Goal: Information Seeking & Learning: Learn about a topic

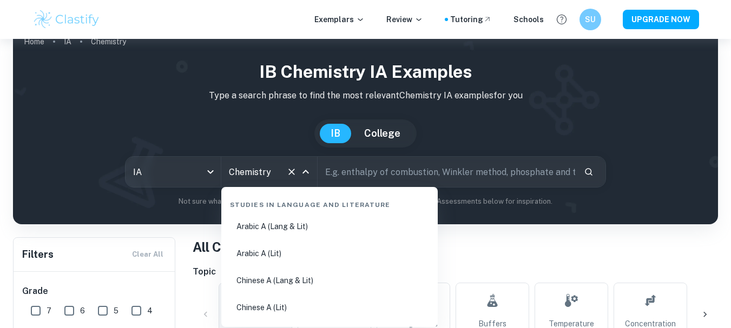
scroll to position [1640, 0]
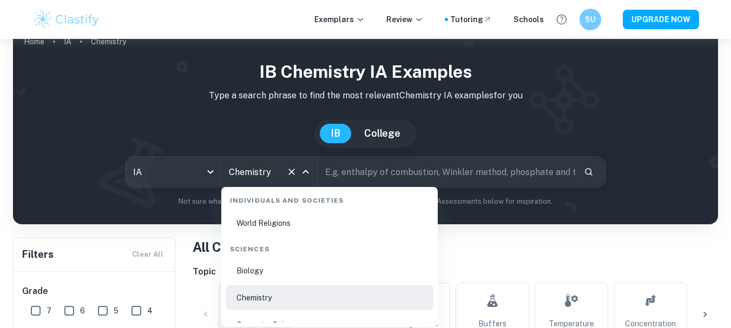
click at [249, 273] on li "Biology" at bounding box center [330, 271] width 208 height 25
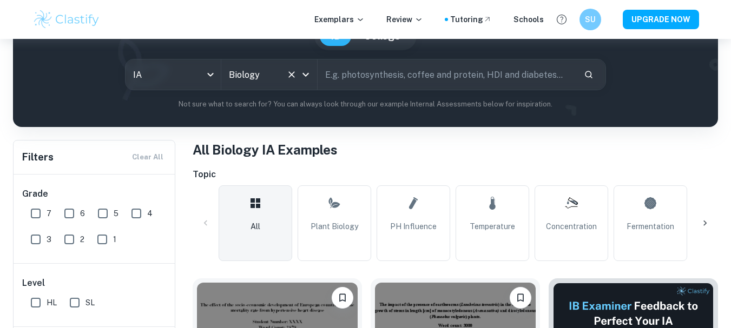
scroll to position [206, 0]
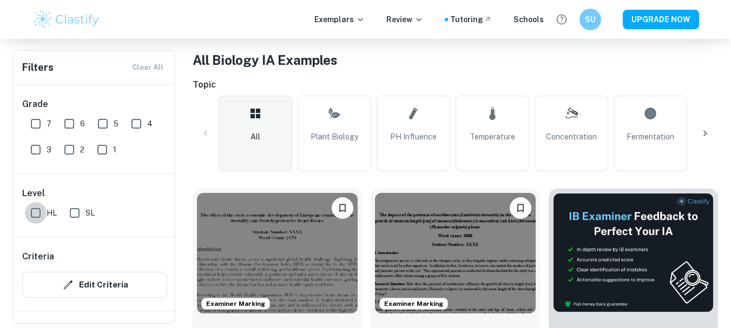
click at [39, 210] on input "HL" at bounding box center [36, 213] width 22 height 22
checkbox input "true"
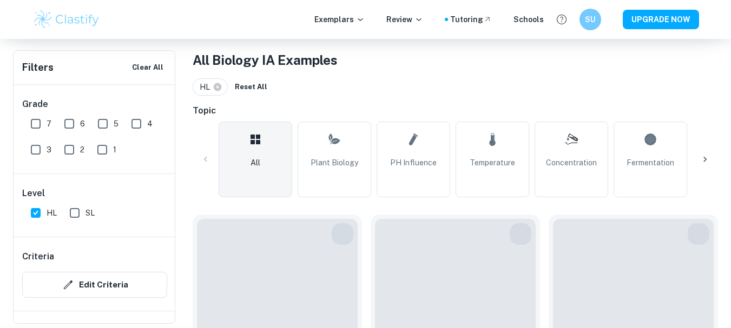
click at [36, 124] on input "7" at bounding box center [36, 124] width 22 height 22
checkbox input "true"
click at [62, 125] on input "6" at bounding box center [69, 124] width 22 height 22
checkbox input "true"
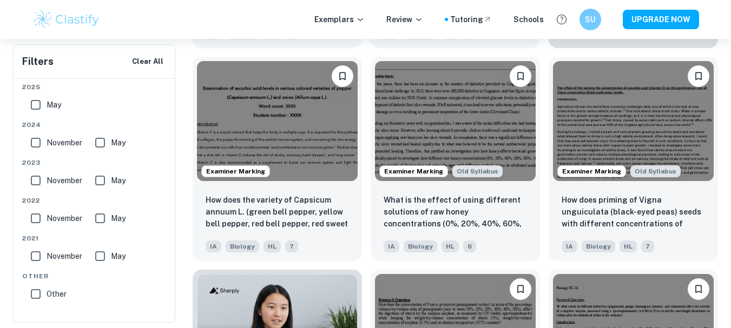
scroll to position [373, 0]
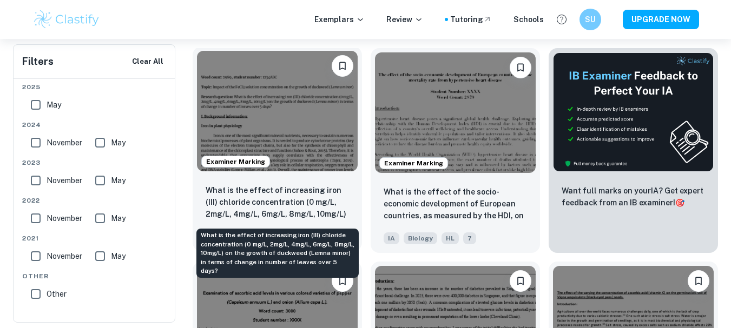
click at [280, 193] on p "What is the effect of increasing iron (III) chloride concentration (0 mg/L, 2mg…" at bounding box center [277, 202] width 143 height 37
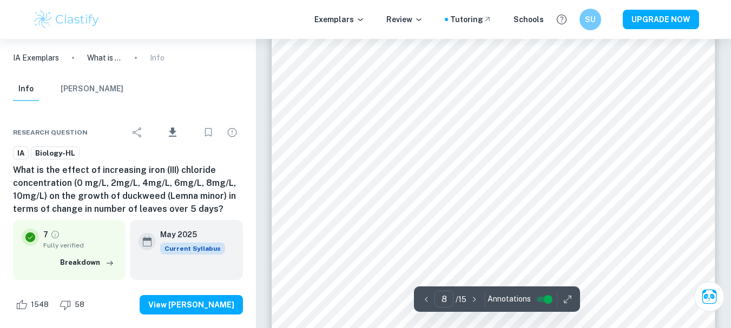
scroll to position [4876, 0]
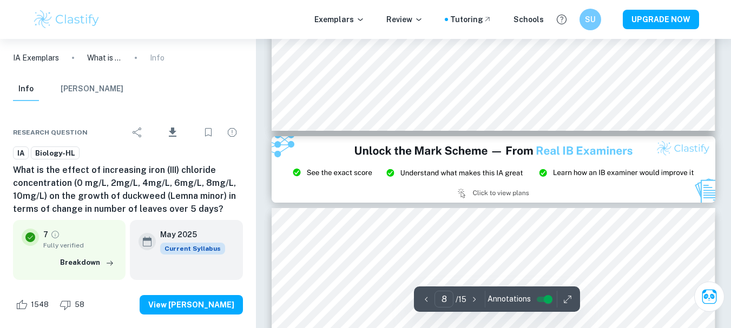
type input "9"
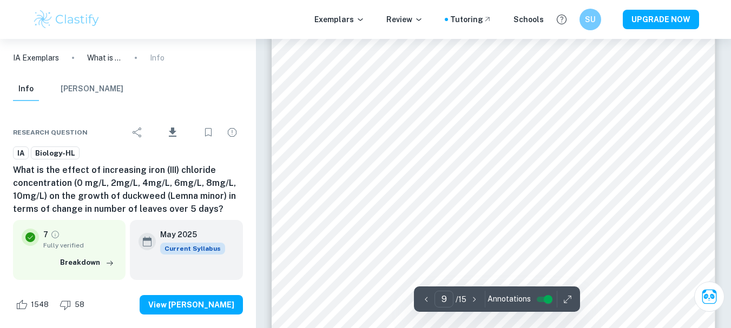
scroll to position [5463, 0]
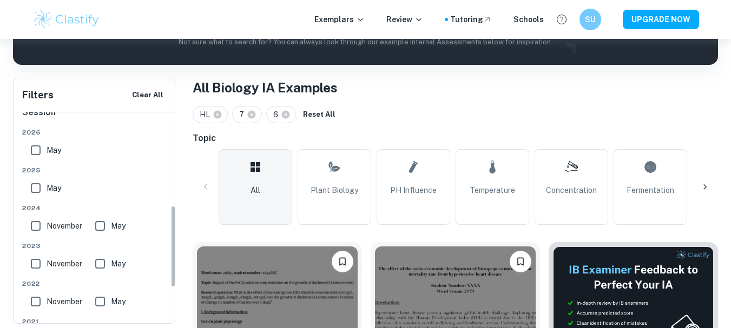
scroll to position [247, 0]
click at [37, 184] on input "May" at bounding box center [36, 187] width 22 height 22
checkbox input "true"
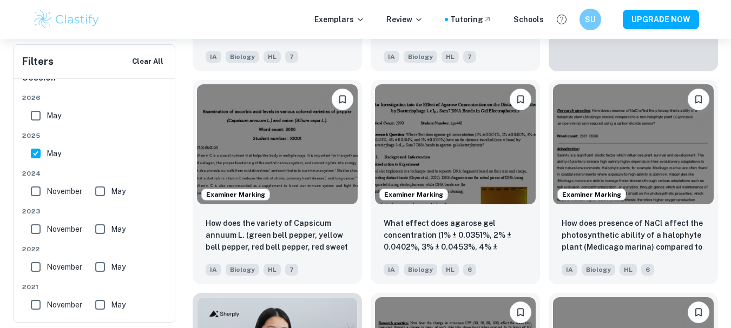
scroll to position [555, 0]
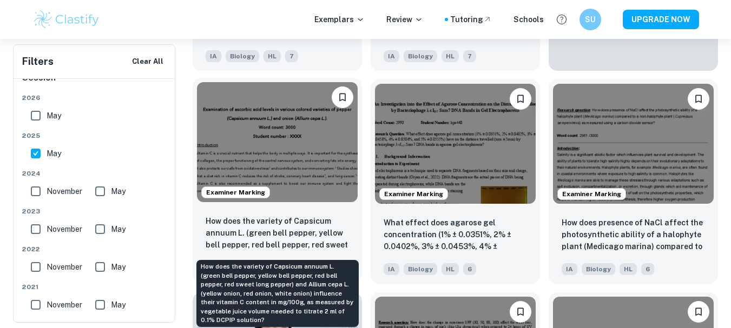
click at [277, 231] on p "How does the variety of Capsicum annuum L. (green bell pepper, yellow bell pepp…" at bounding box center [277, 233] width 143 height 37
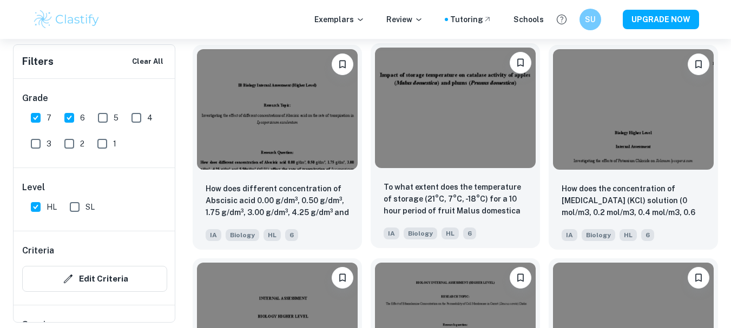
scroll to position [1244, 0]
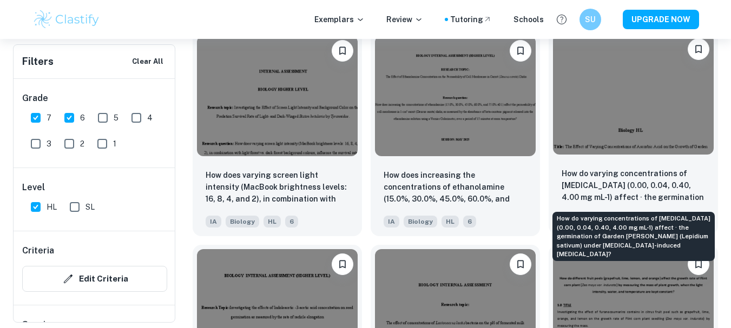
click at [596, 188] on p "How do varying concentrations of ascorbic acid (0.00, 0.04, 0.40, 4.00 mg mL-1)…" at bounding box center [632, 186] width 143 height 37
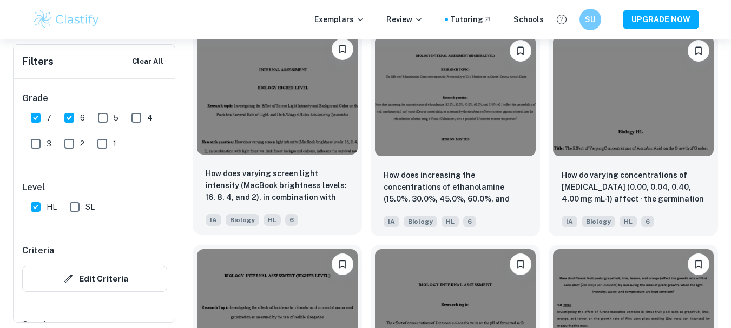
scroll to position [1432, 0]
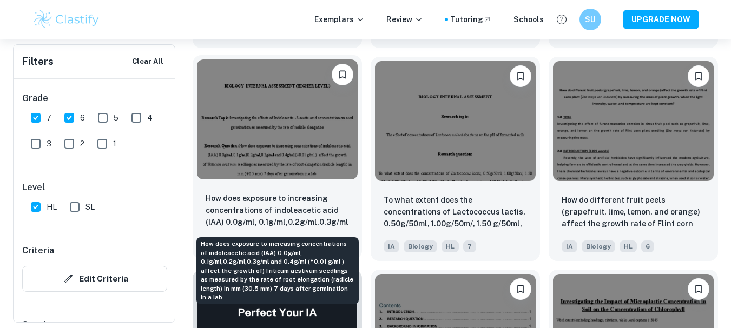
click at [269, 193] on p "How does exposure to increasing concentrations of indoleacetic acid (IAA) 0.0g/…" at bounding box center [277, 211] width 143 height 37
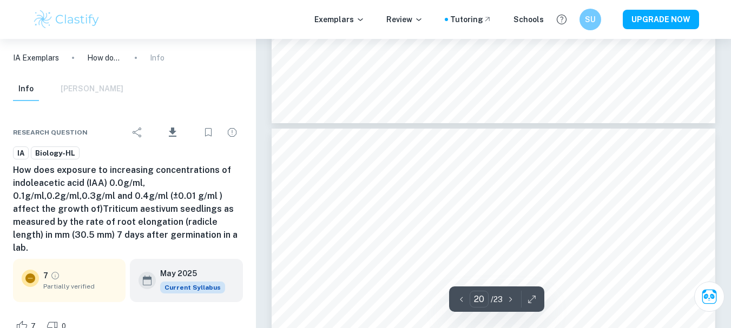
scroll to position [12296, 0]
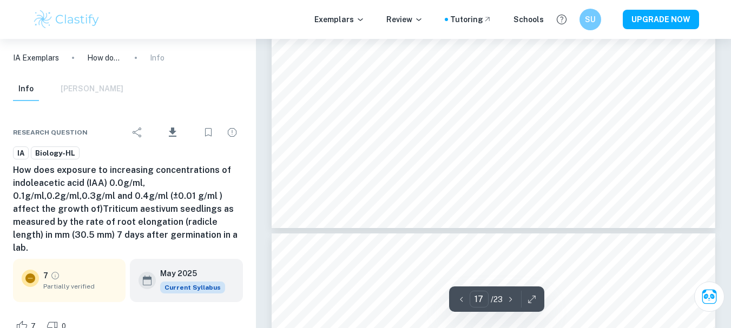
type input "16"
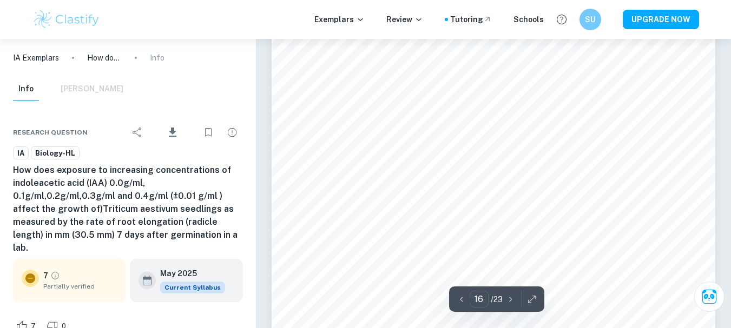
scroll to position [10030, 0]
type input "18"
